Goal: Task Accomplishment & Management: Manage account settings

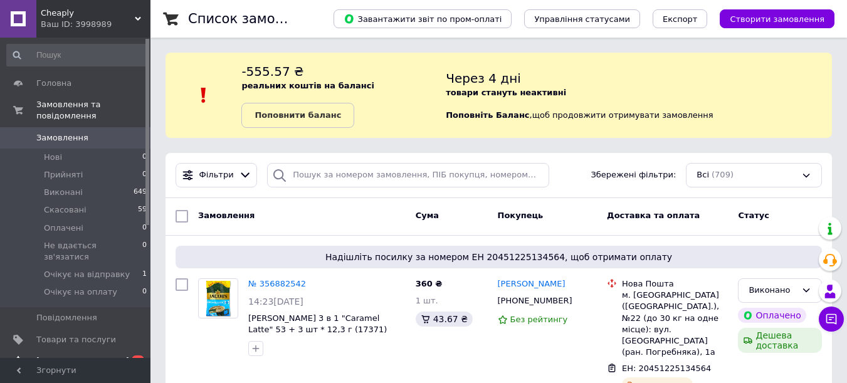
click at [95, 356] on span "[DEMOGRAPHIC_DATA]" at bounding box center [76, 361] width 80 height 11
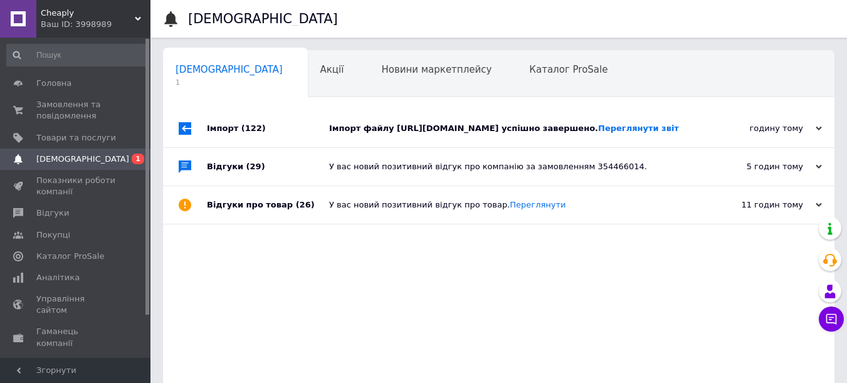
click at [519, 130] on div "Імпорт файлу [URL][DOMAIN_NAME] успішно завершено. Переглянути звіт" at bounding box center [512, 128] width 367 height 11
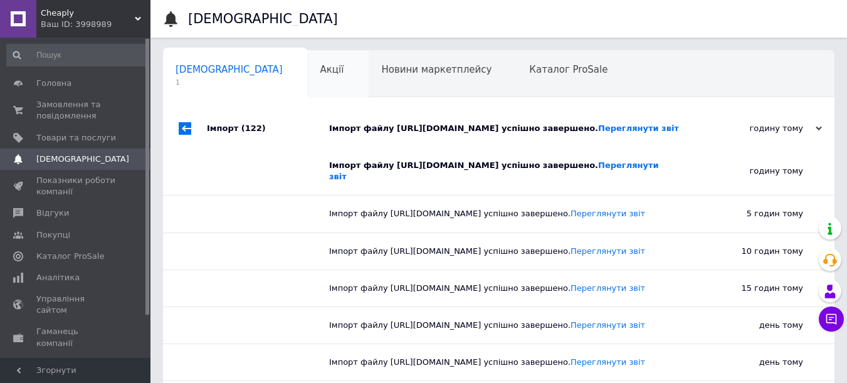
click at [320, 71] on span "Акції" at bounding box center [332, 69] width 24 height 11
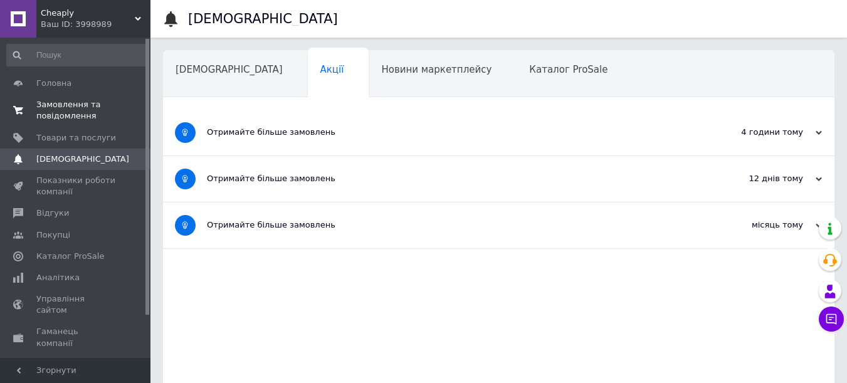
click at [93, 108] on span "Замовлення та повідомлення" at bounding box center [76, 110] width 80 height 23
